Goal: Navigation & Orientation: Find specific page/section

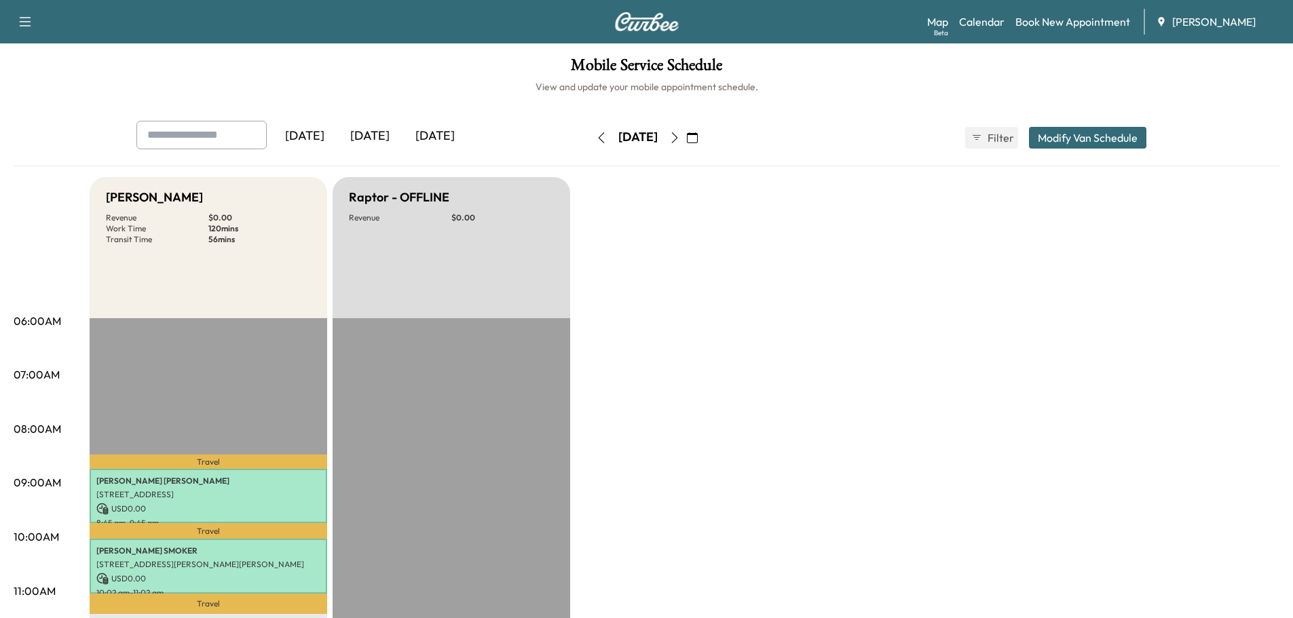
click at [619, 139] on div "[DATE]" at bounding box center [637, 137] width 39 height 17
click at [704, 137] on button "button" at bounding box center [692, 138] width 23 height 22
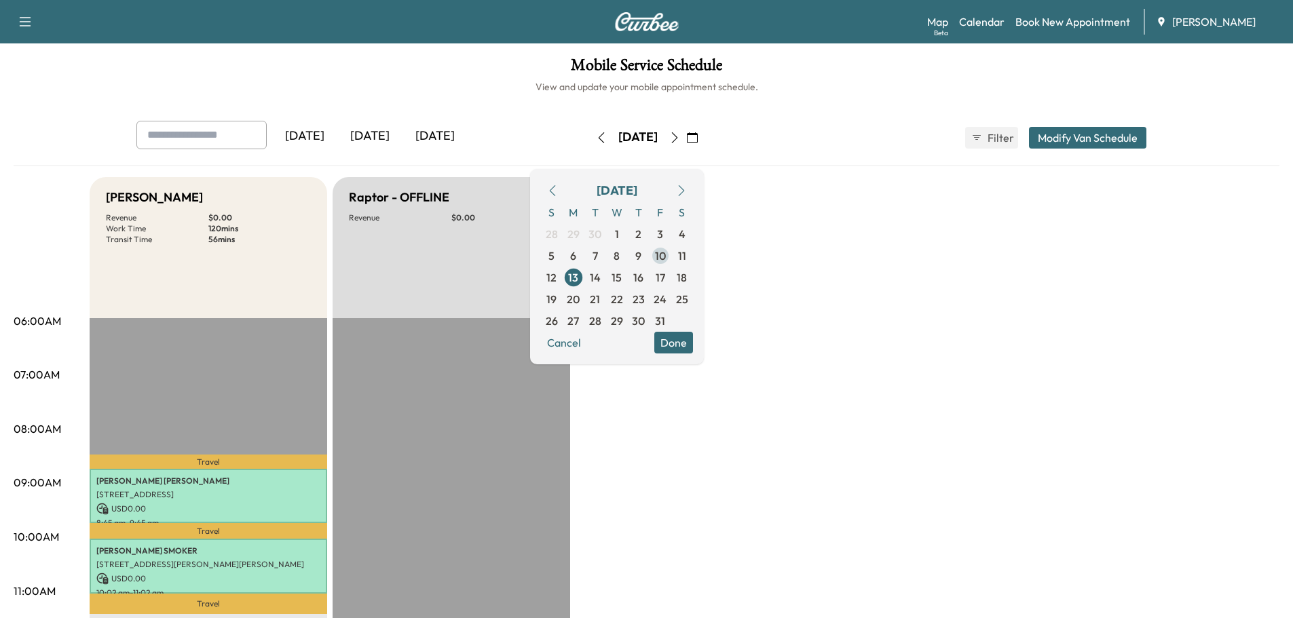
click at [666, 260] on span "10" at bounding box center [660, 256] width 11 height 16
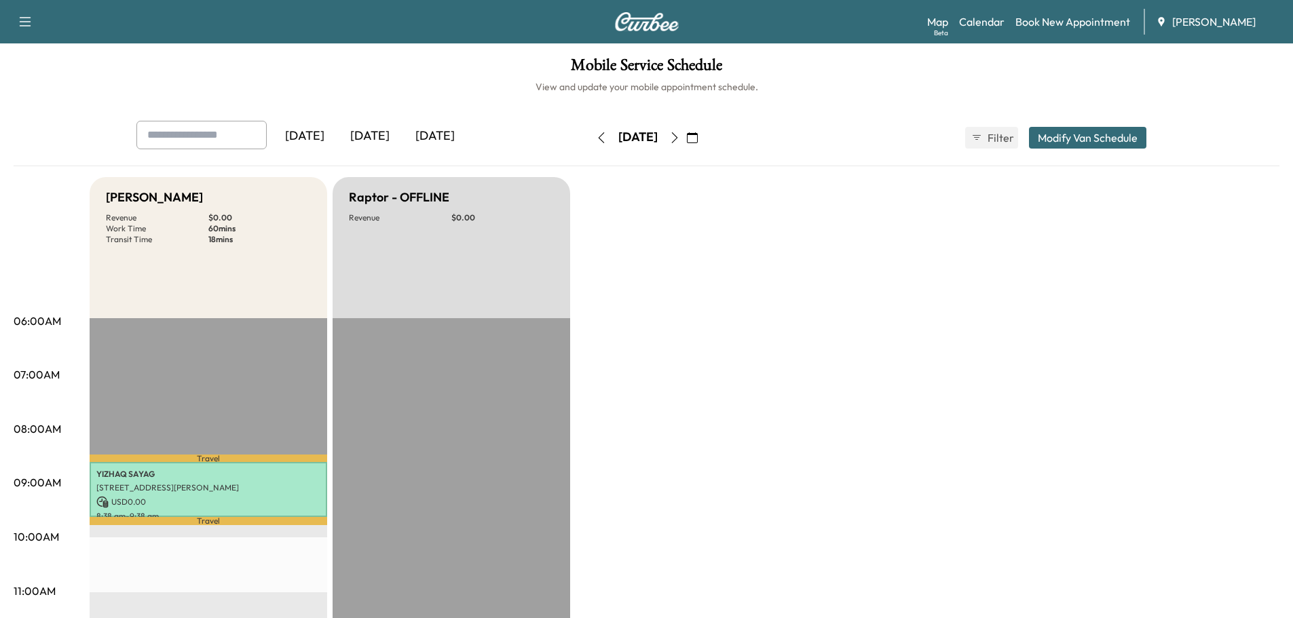
click at [697, 140] on icon "button" at bounding box center [692, 137] width 11 height 11
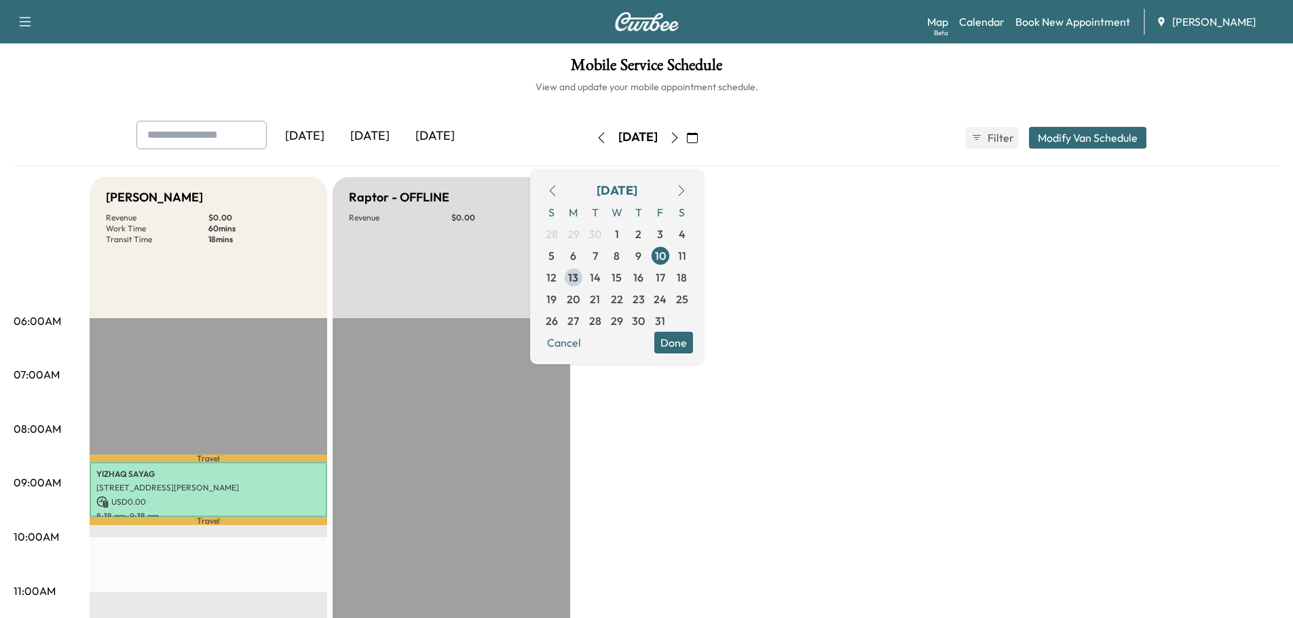
click at [578, 279] on span "13" at bounding box center [573, 277] width 10 height 16
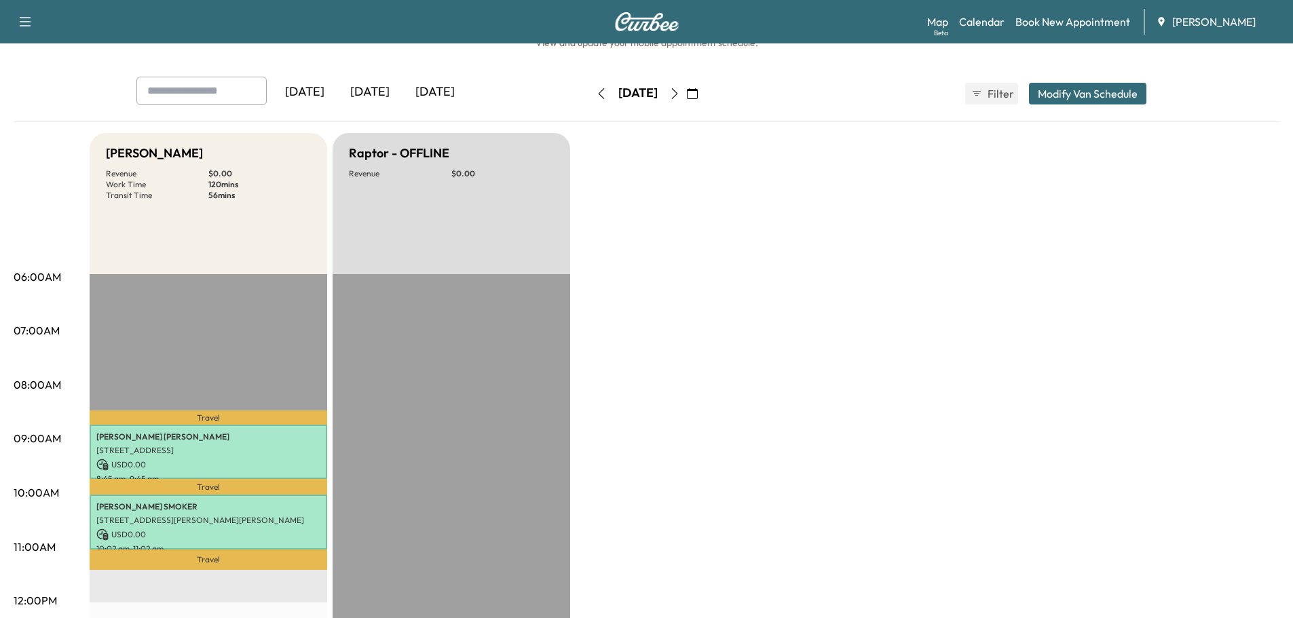
scroll to position [68, 0]
